Goal: Task Accomplishment & Management: Manage account settings

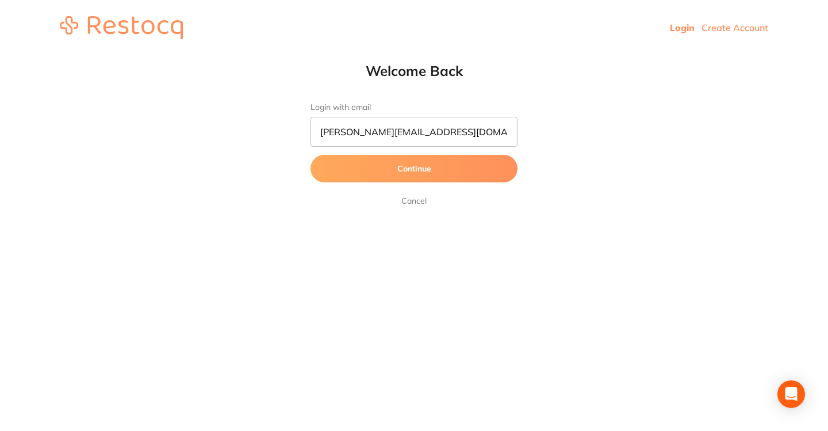
type input "jason_balwyn@yahoo.com"
click at [414, 169] on button "Continue" at bounding box center [413, 169] width 207 height 28
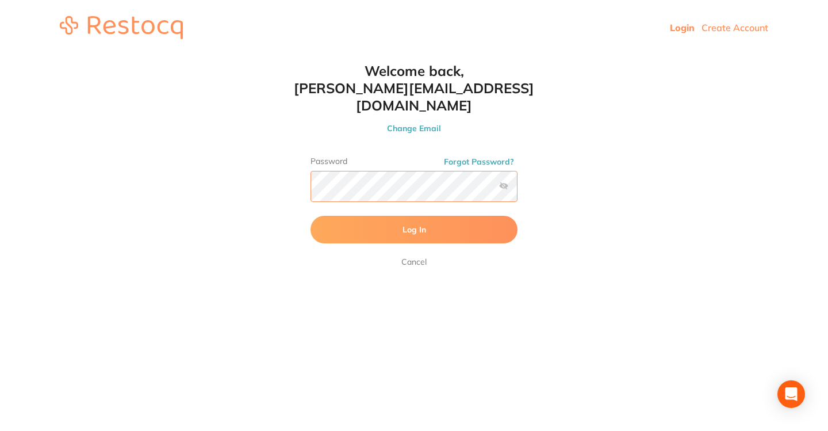
click at [414, 216] on button "Log In" at bounding box center [413, 230] width 207 height 28
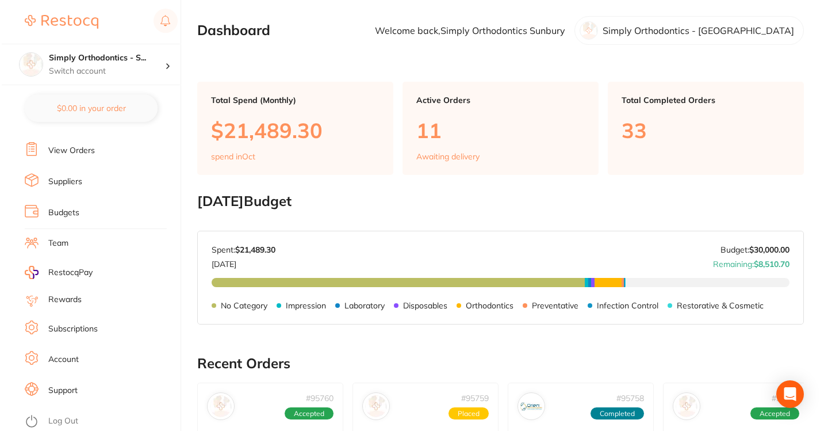
scroll to position [121, 0]
click at [53, 415] on link "Log Out" at bounding box center [62, 420] width 30 height 11
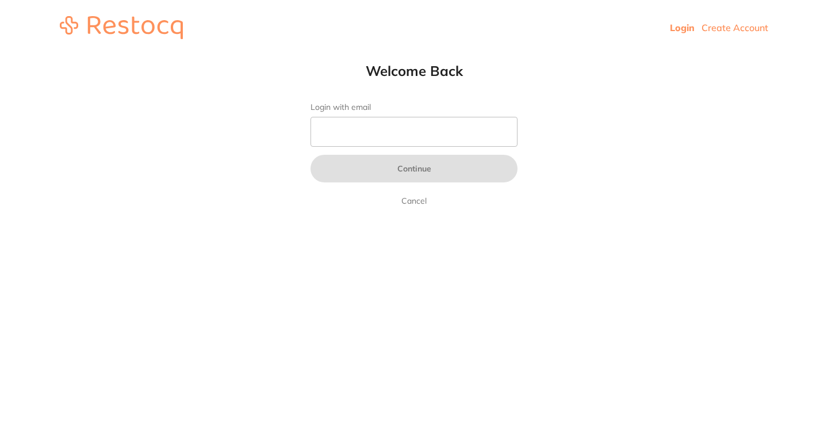
click at [424, 129] on input "Login with email" at bounding box center [413, 132] width 207 height 30
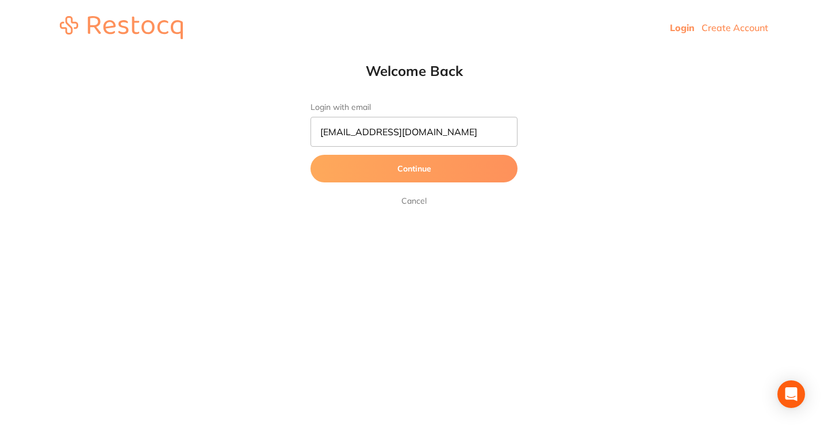
type input "[EMAIL_ADDRESS][DOMAIN_NAME]"
click at [414, 169] on button "Continue" at bounding box center [413, 169] width 207 height 28
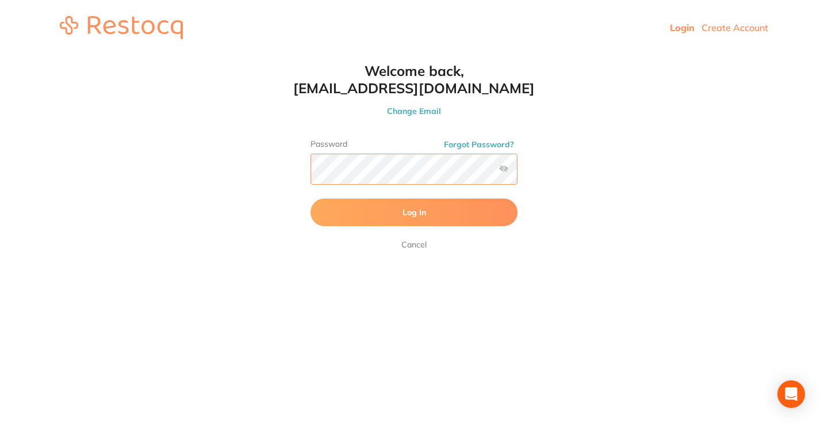
click at [414, 213] on button "Log In" at bounding box center [413, 212] width 207 height 28
